Goal: Information Seeking & Learning: Learn about a topic

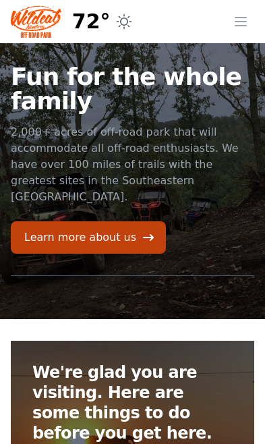
click at [246, 29] on icon "button" at bounding box center [241, 21] width 16 height 16
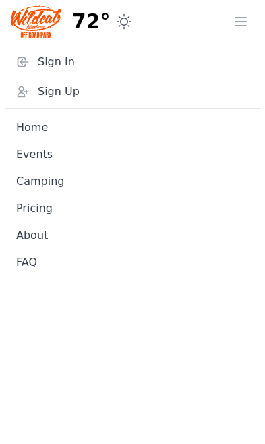
click at [36, 209] on link "Pricing" at bounding box center [132, 208] width 254 height 27
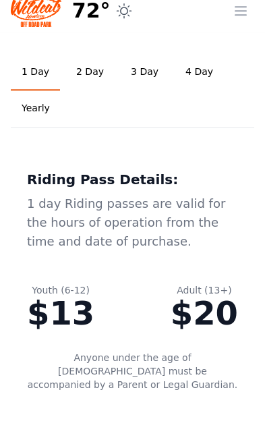
scroll to position [12, 0]
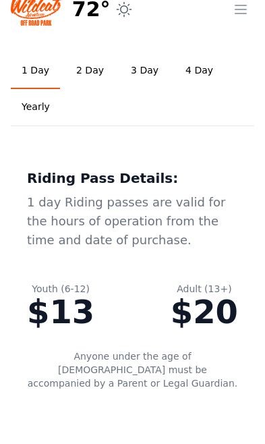
click at [135, 72] on link "3 Day" at bounding box center [144, 71] width 49 height 36
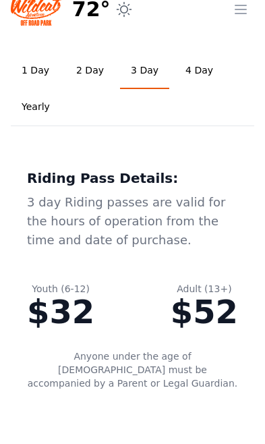
click at [88, 79] on link "2 Day" at bounding box center [89, 71] width 49 height 36
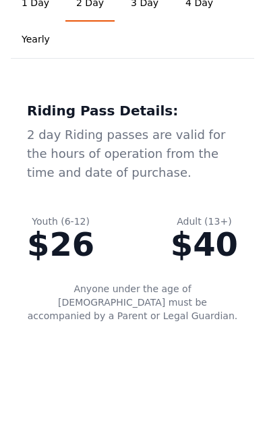
scroll to position [0, 0]
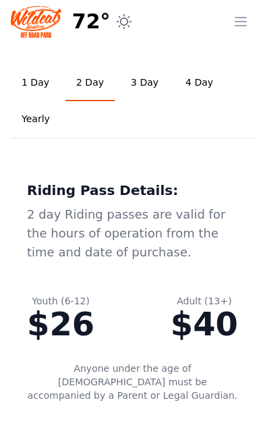
click at [240, 27] on icon "button" at bounding box center [241, 21] width 16 height 16
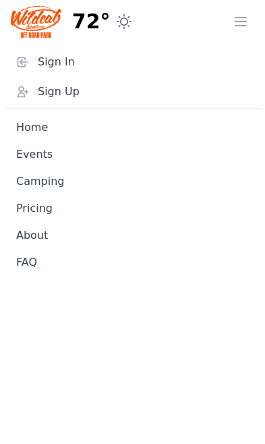
click at [43, 158] on link "Events" at bounding box center [132, 154] width 254 height 27
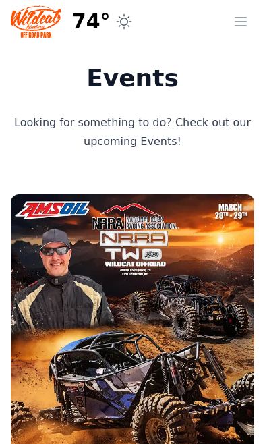
click at [235, 33] on button "Open menu" at bounding box center [240, 21] width 27 height 27
